Goal: Information Seeking & Learning: Learn about a topic

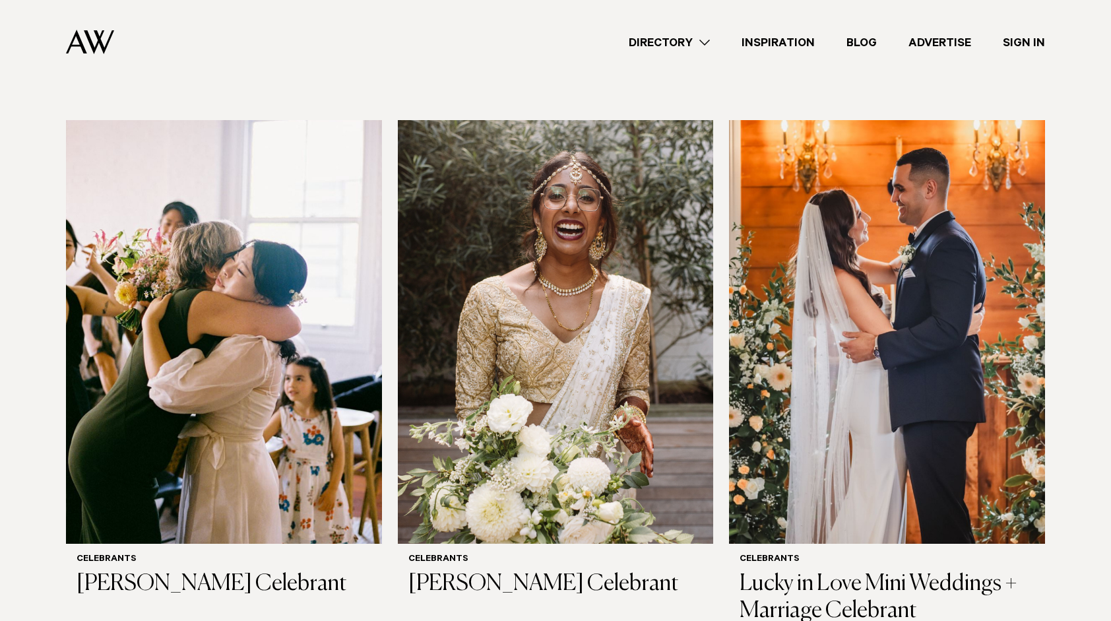
scroll to position [347, 0]
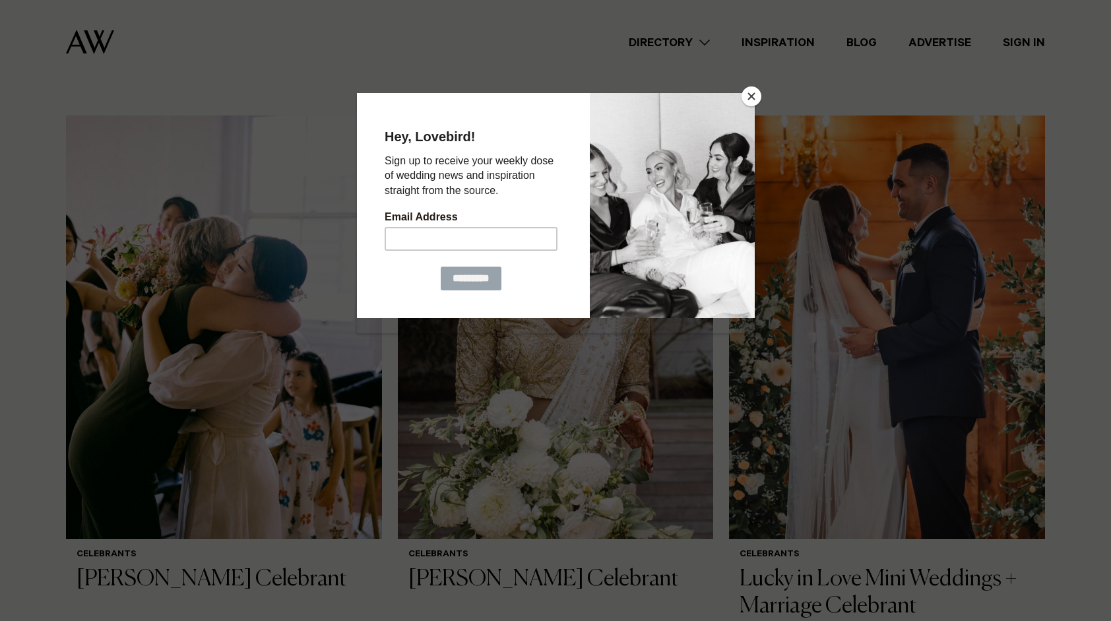
click at [751, 92] on button "Close" at bounding box center [751, 96] width 20 height 20
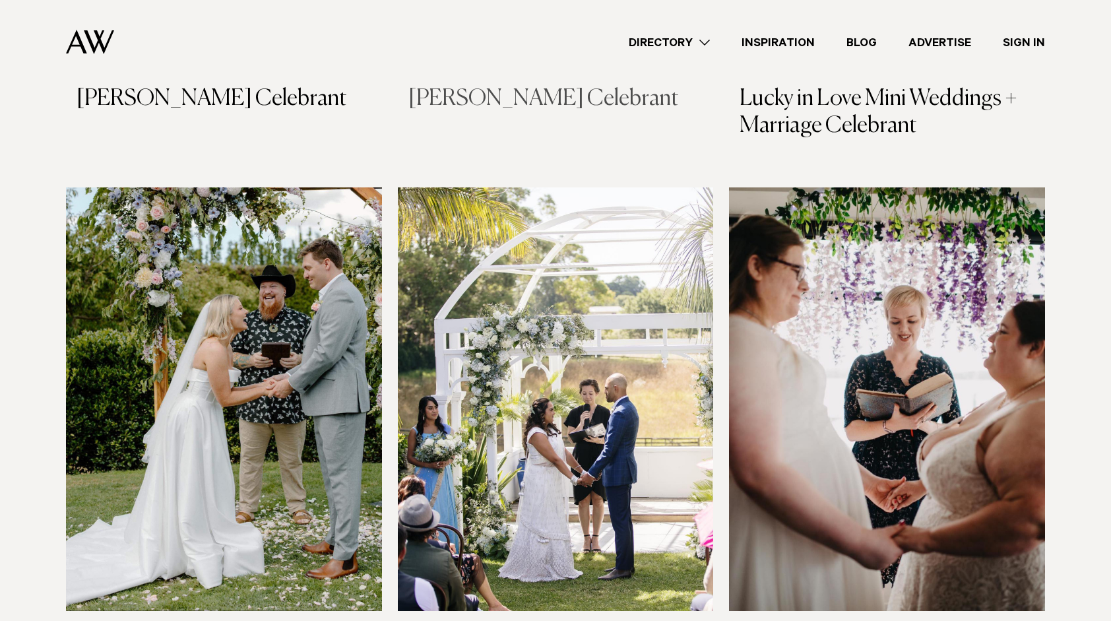
scroll to position [832, 0]
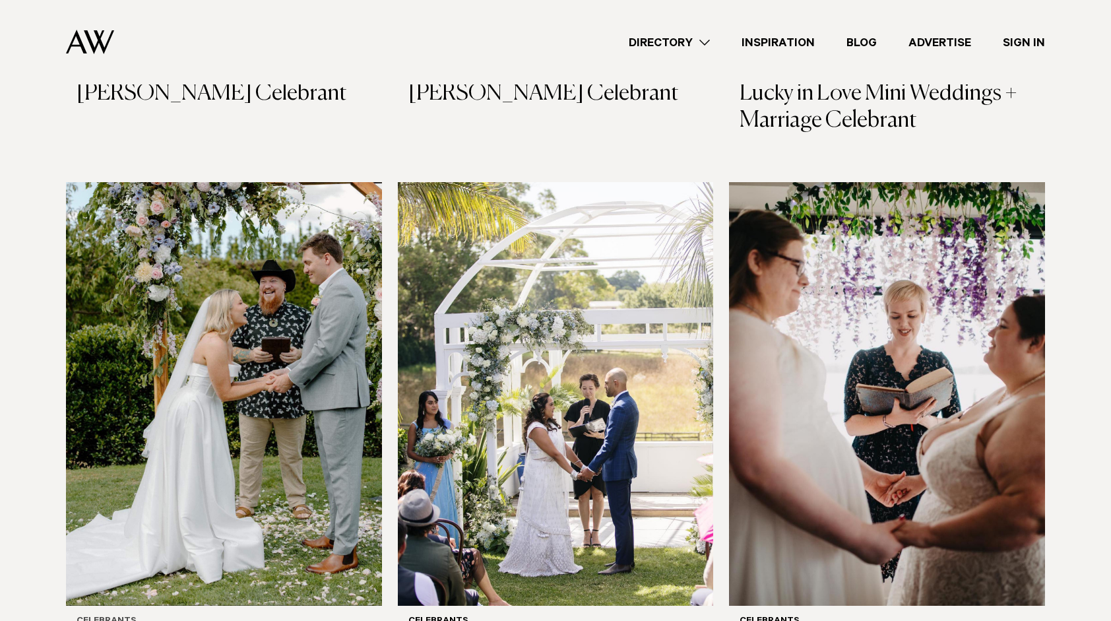
click at [286, 326] on img at bounding box center [224, 393] width 316 height 423
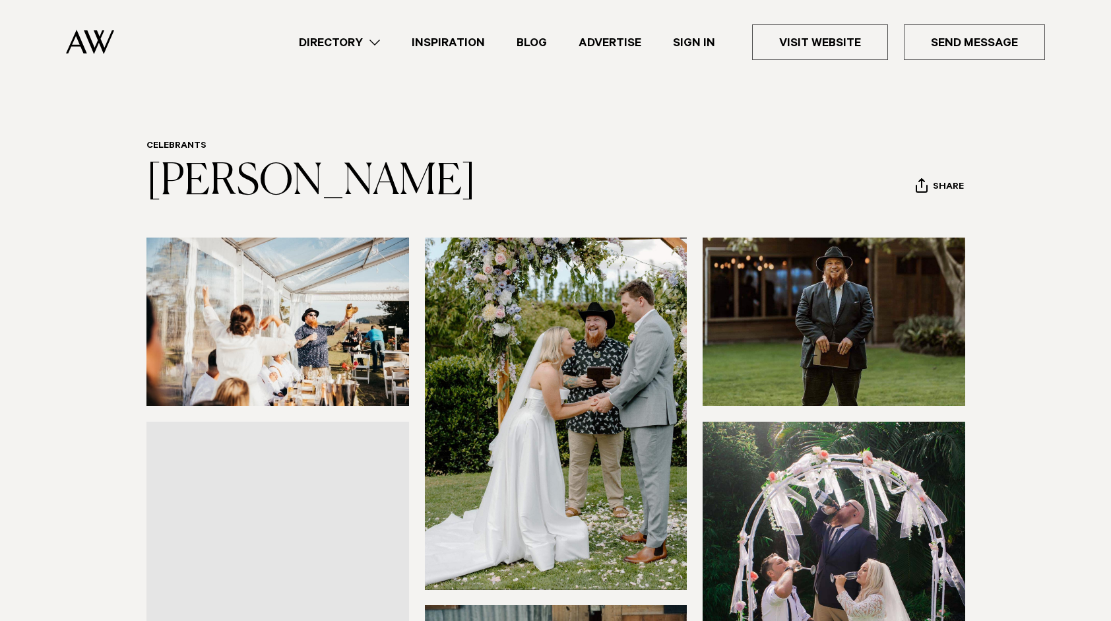
click at [353, 294] on img at bounding box center [277, 321] width 263 height 168
